Goal: Go to known website: Access a specific website the user already knows

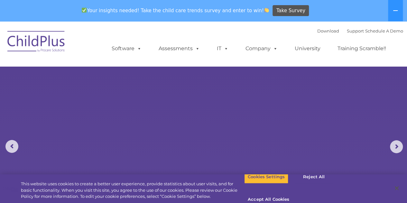
select select "MEDIUM"
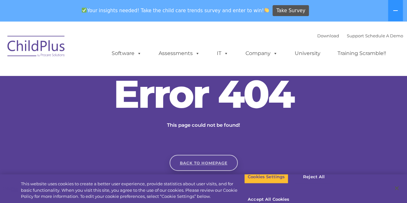
click at [192, 167] on link "Back to homepage" at bounding box center [203, 163] width 68 height 16
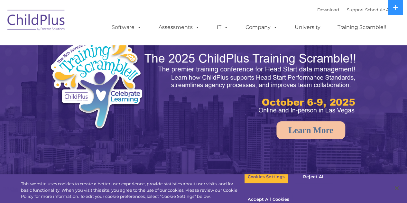
select select "MEDIUM"
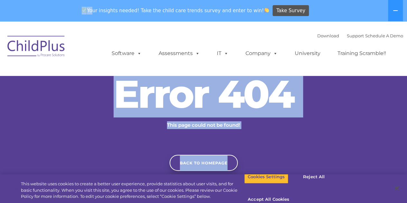
drag, startPoint x: 89, startPoint y: 0, endPoint x: 83, endPoint y: -15, distance: 17.0
click at [83, 21] on html "Download Support | Schedule A Demo  MENU MENU Software ChildPlus: The original…" at bounding box center [203, 191] width 407 height 340
